Goal: Task Accomplishment & Management: Manage account settings

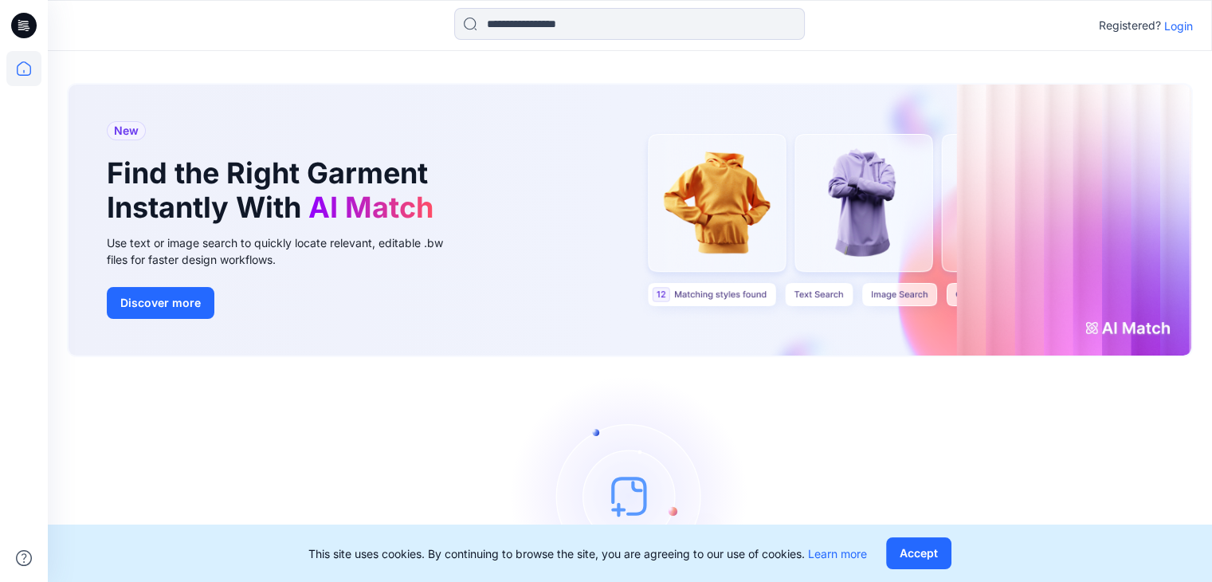
click at [1173, 26] on p "Login" at bounding box center [1178, 26] width 29 height 17
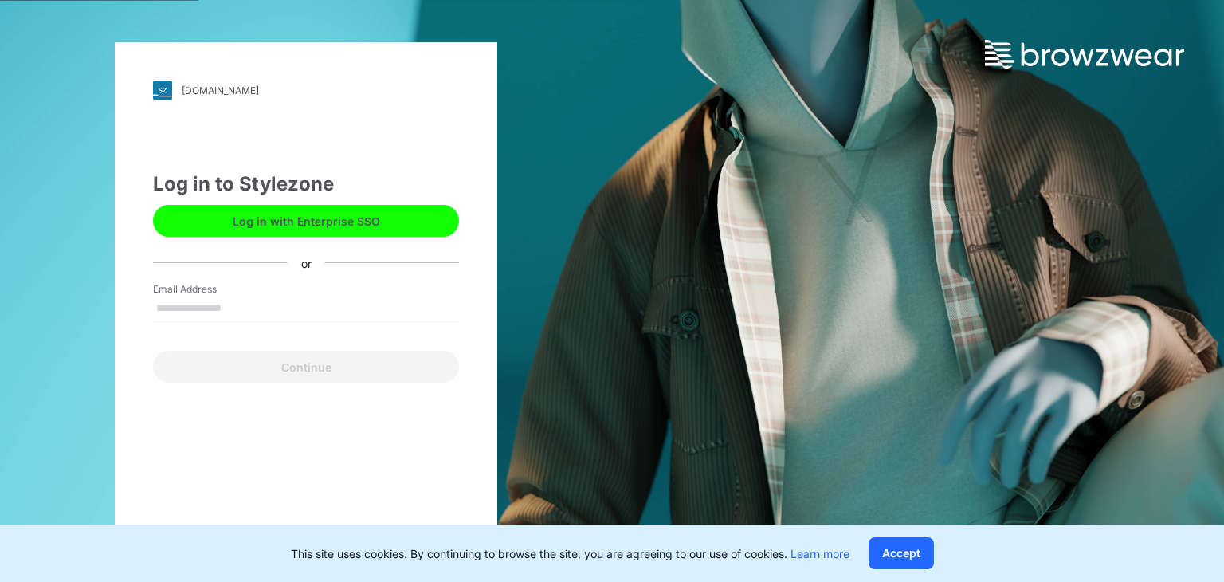
click at [185, 299] on input "Email Address" at bounding box center [306, 308] width 306 height 24
click at [303, 311] on input "Email Address" at bounding box center [306, 308] width 306 height 24
click at [303, 307] on input "Email Address" at bounding box center [306, 308] width 306 height 24
type input "**********"
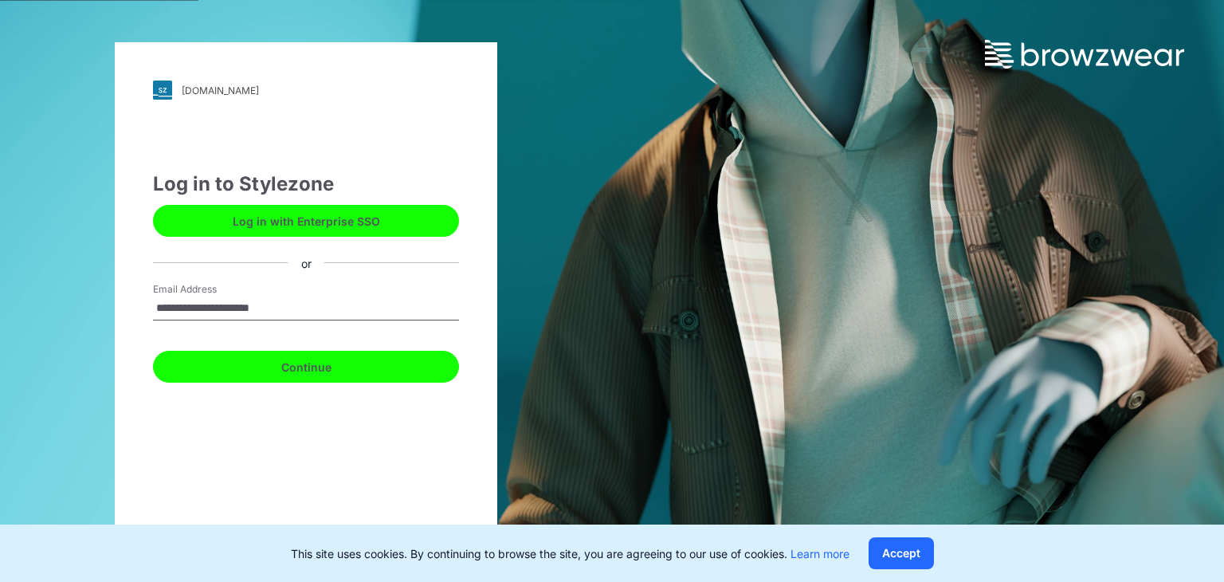
click at [298, 374] on button "Continue" at bounding box center [306, 367] width 306 height 32
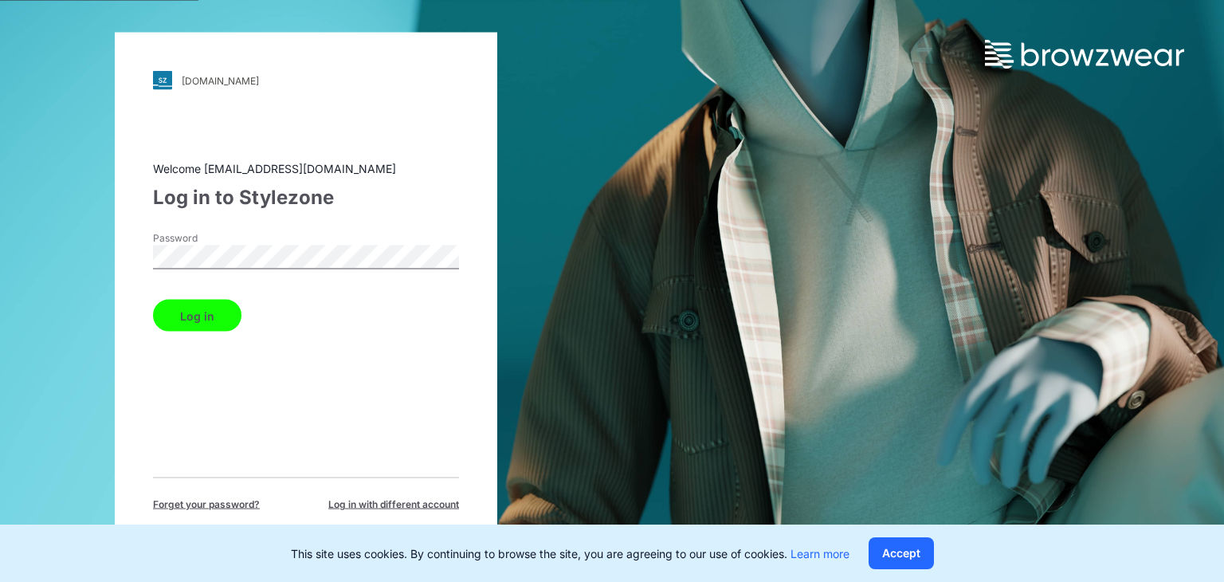
click at [193, 316] on button "Log in" at bounding box center [197, 316] width 88 height 32
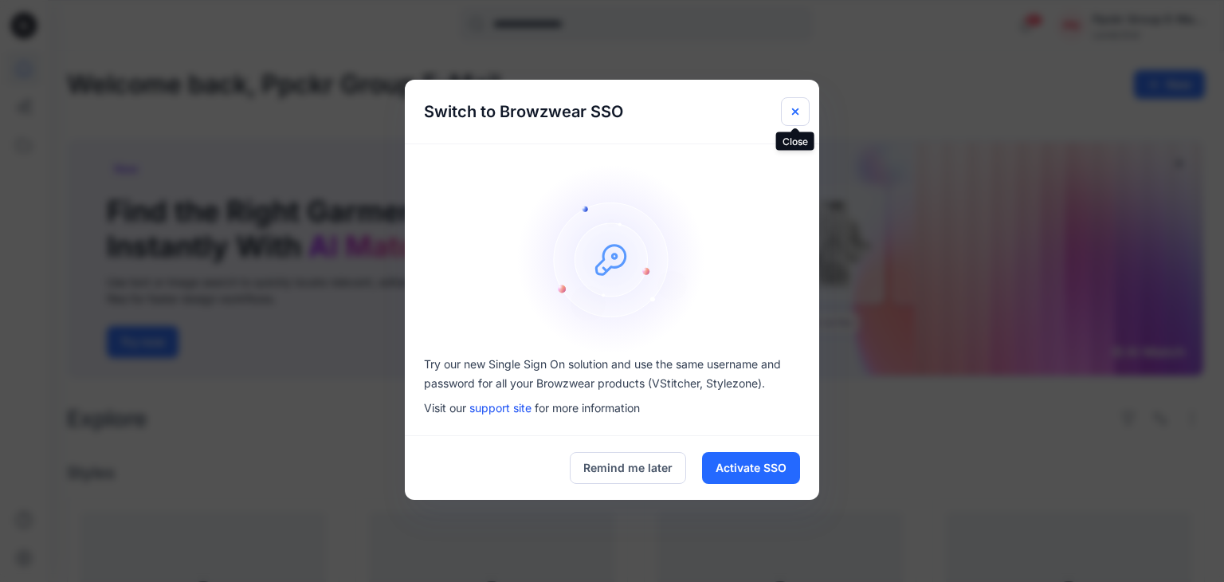
click at [805, 104] on button "Close" at bounding box center [795, 111] width 29 height 29
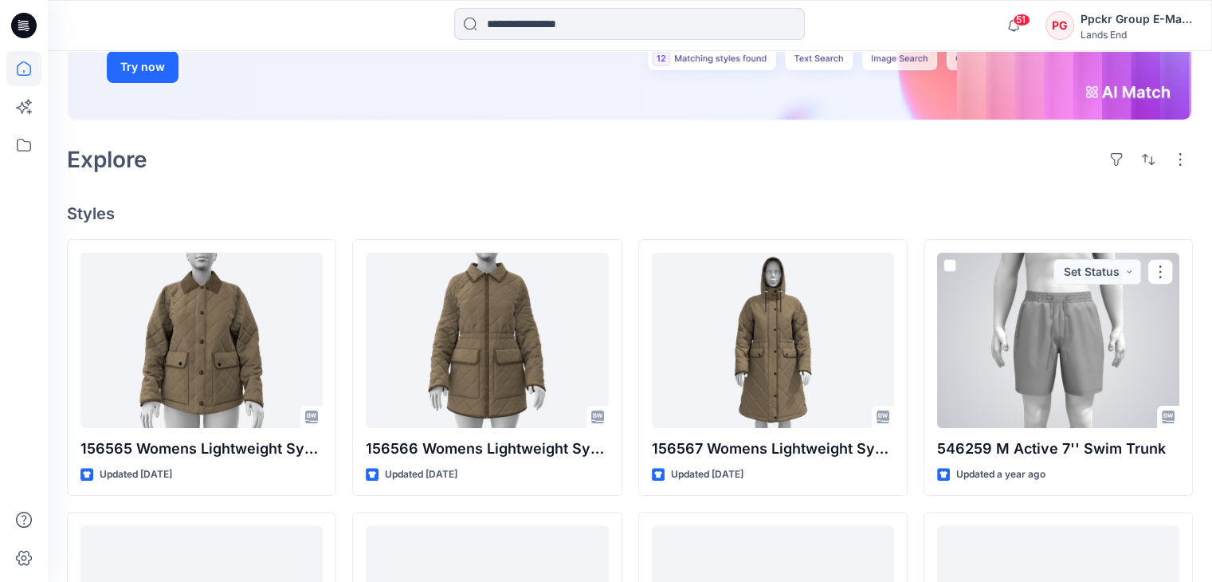
scroll to position [319, 0]
